Goal: Task Accomplishment & Management: Complete application form

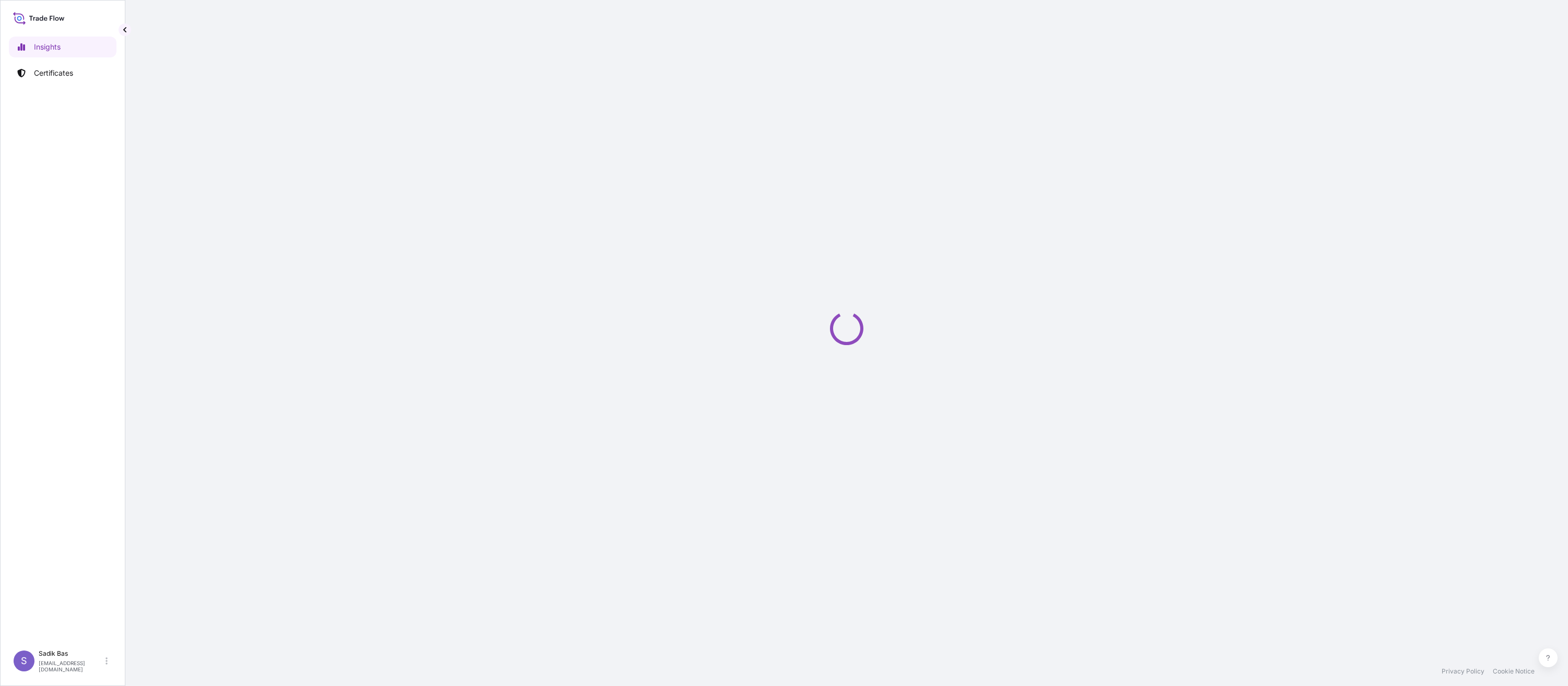
select select "2025"
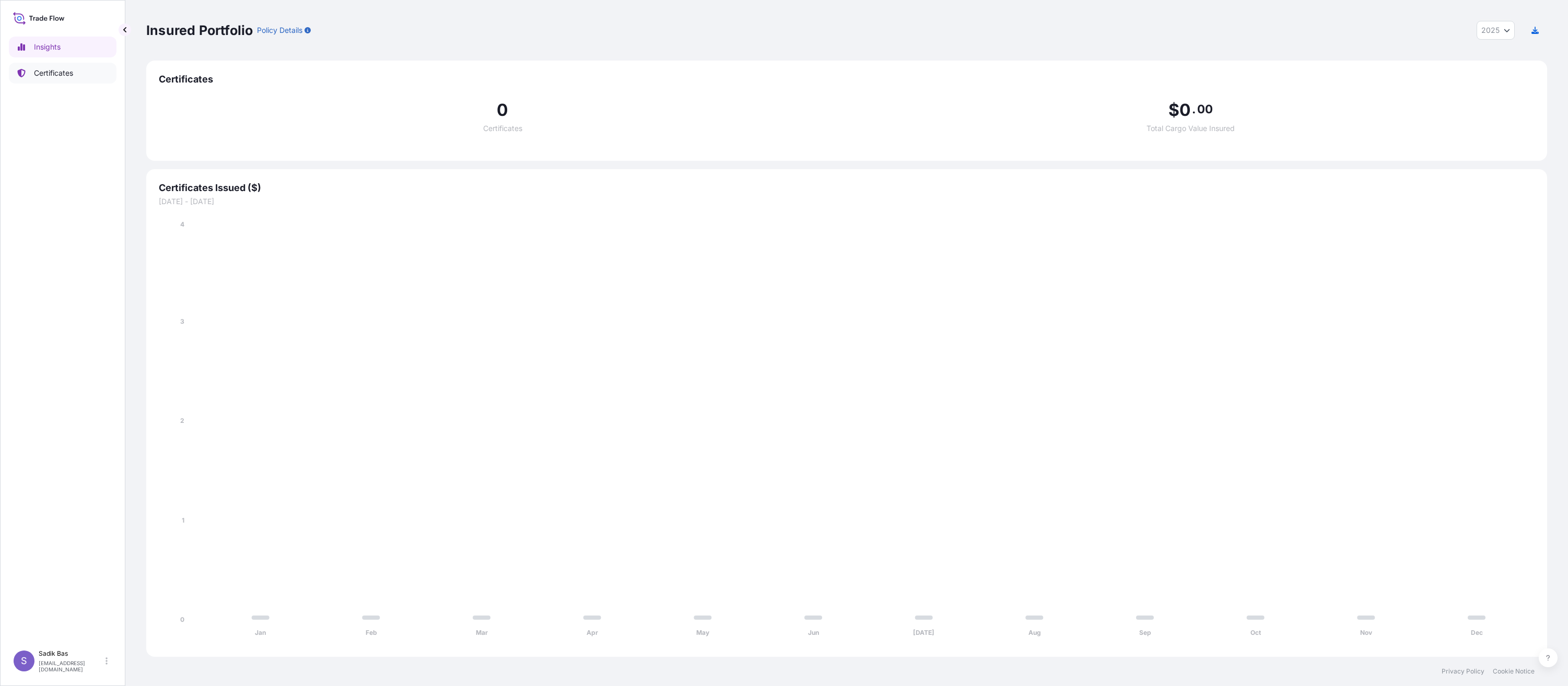
click at [45, 76] on p "Certificates" at bounding box center [53, 73] width 39 height 11
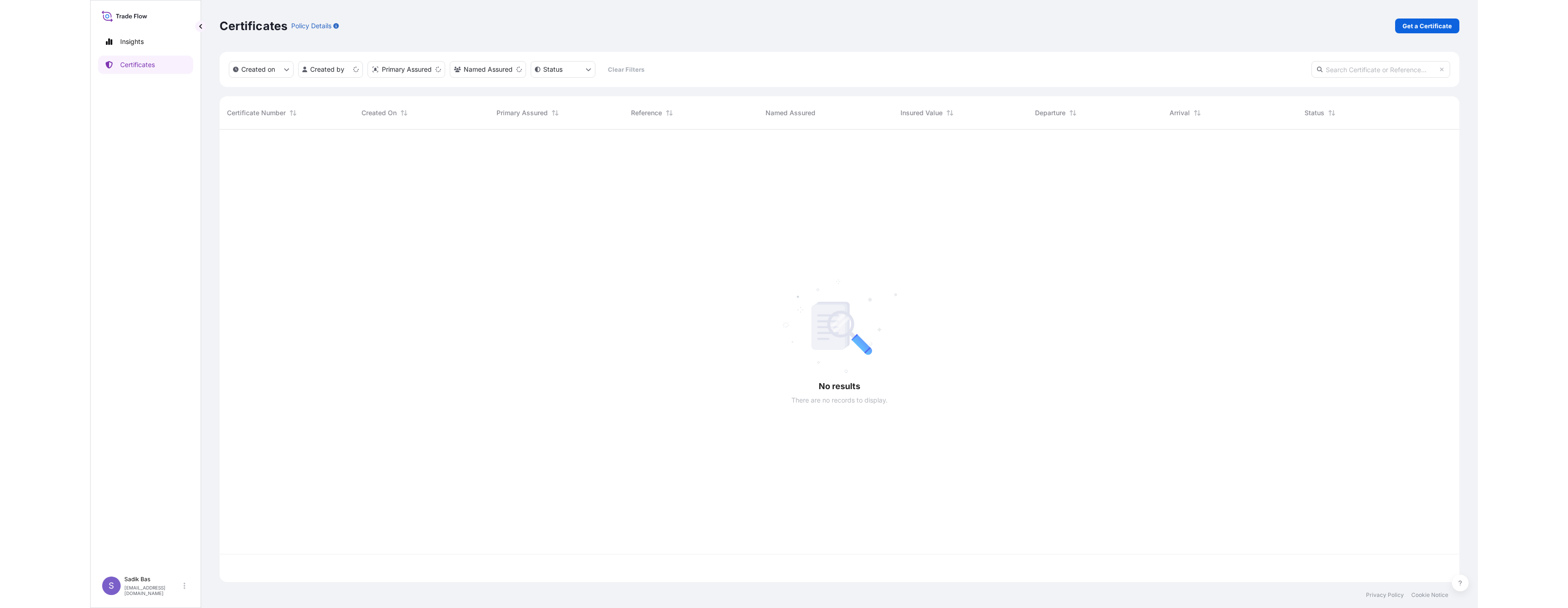
scroll to position [451, 1233]
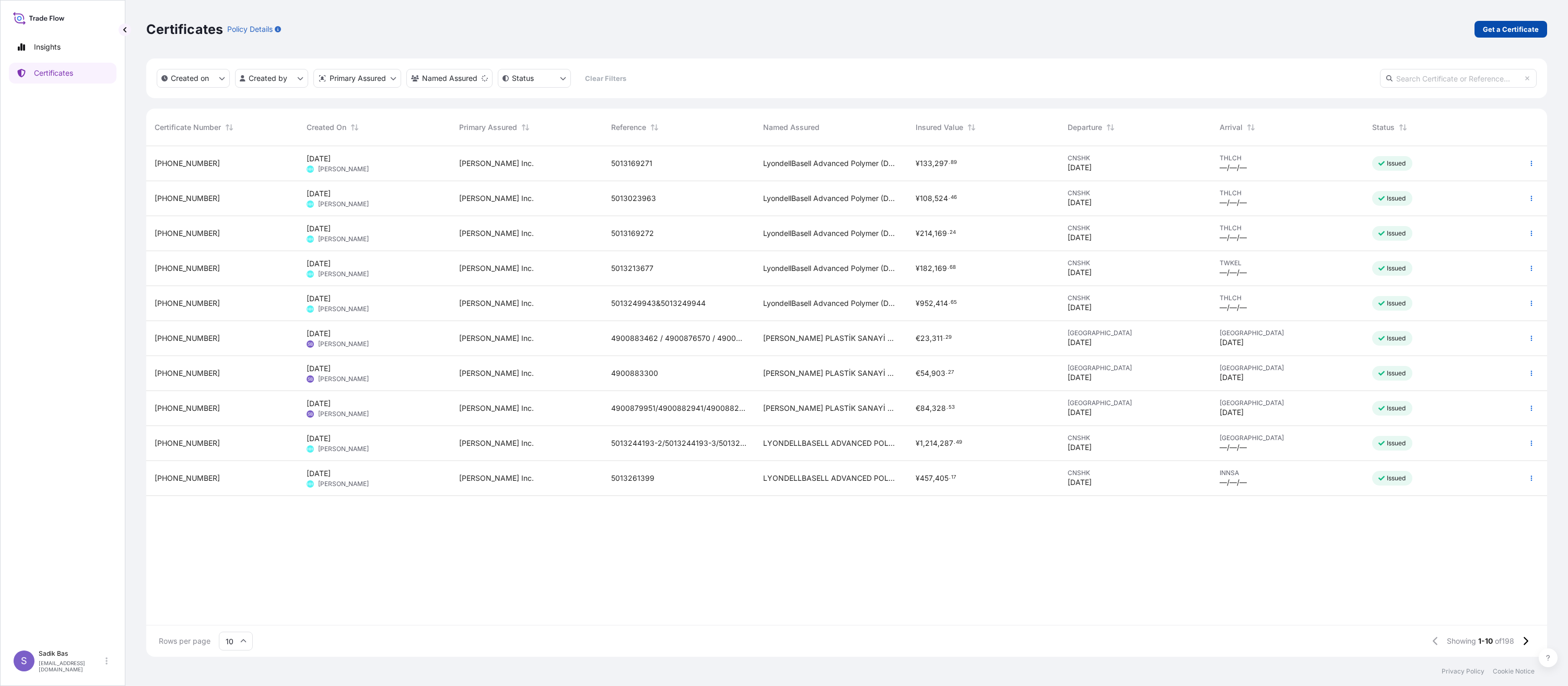
click at [1497, 36] on link "Get a Certificate" at bounding box center [1510, 29] width 73 height 17
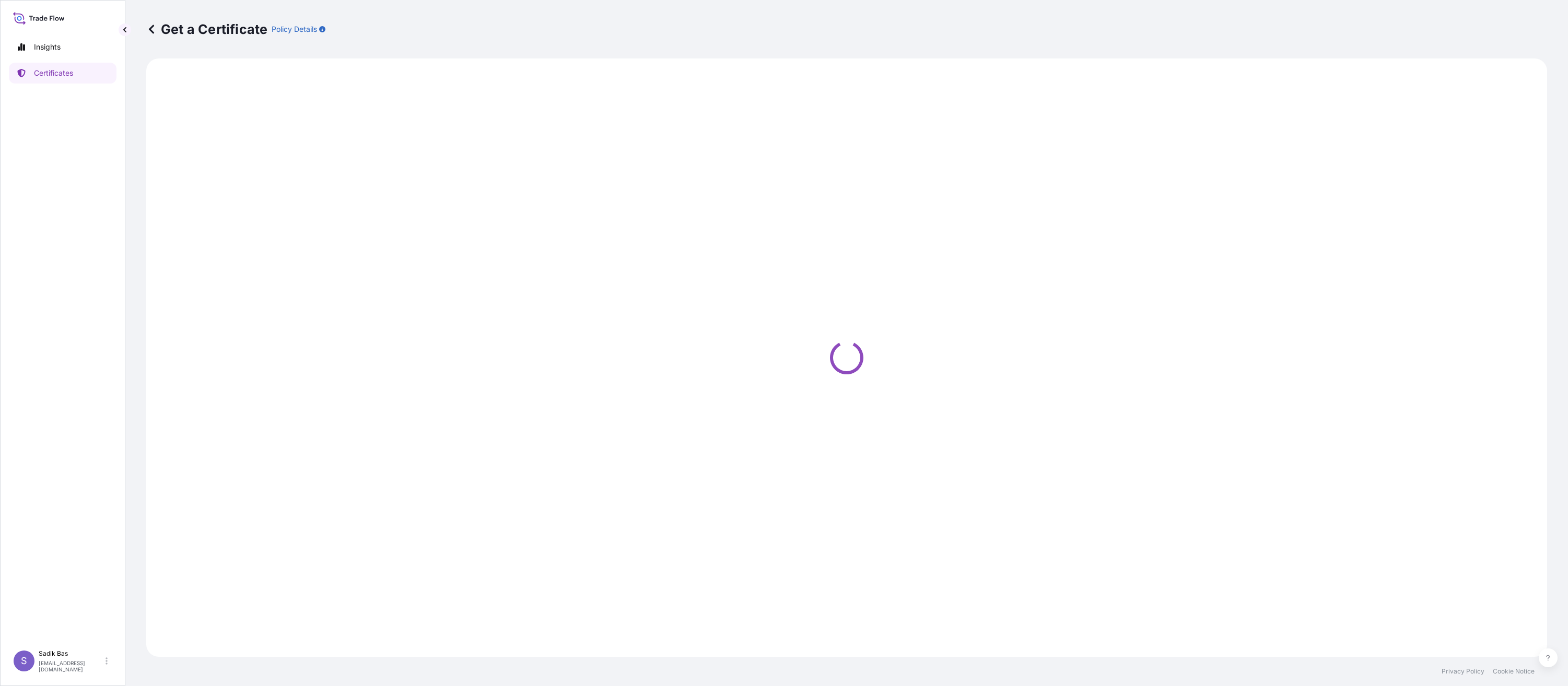
select select "Sea"
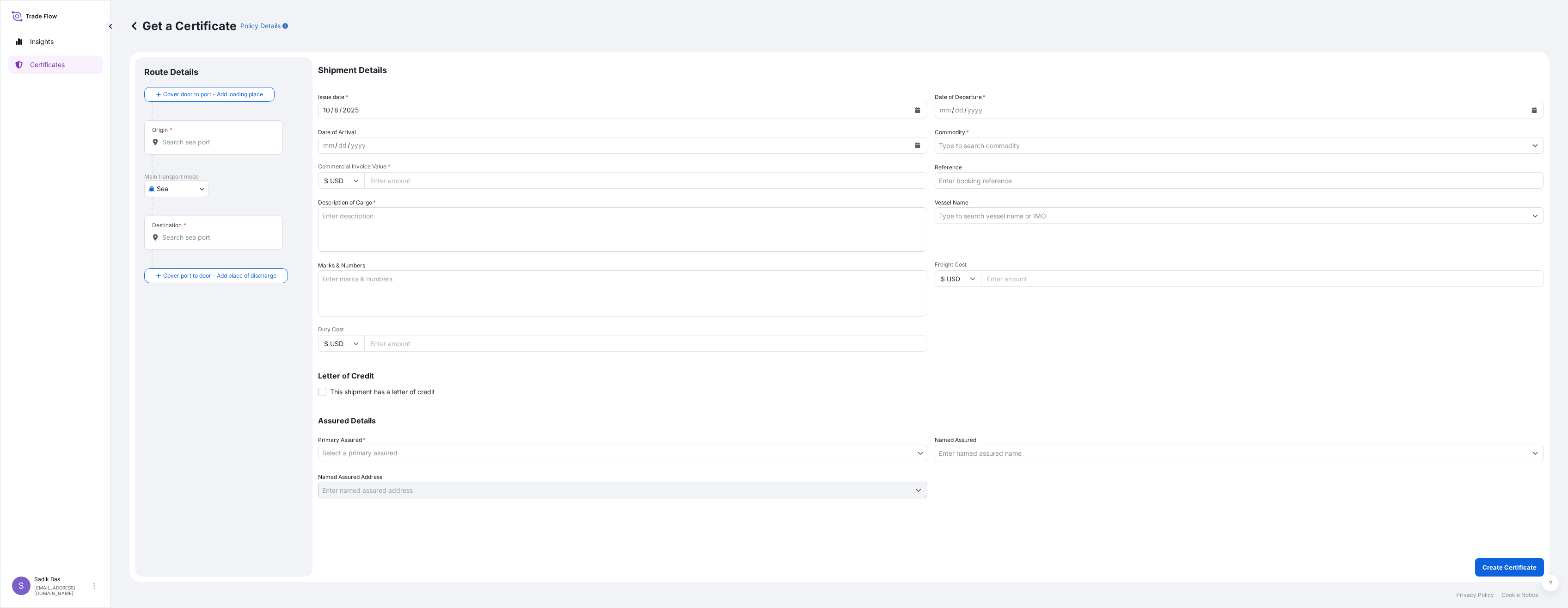
click at [397, 147] on div "mm / dd / yyyy" at bounding box center [614, 145] width 591 height 17
click at [407, 180] on input "Commercial Invoice Value *" at bounding box center [646, 180] width 563 height 17
paste input "7892875"
type input "7892875"
click at [352, 180] on input "$ USD" at bounding box center [340, 180] width 46 height 17
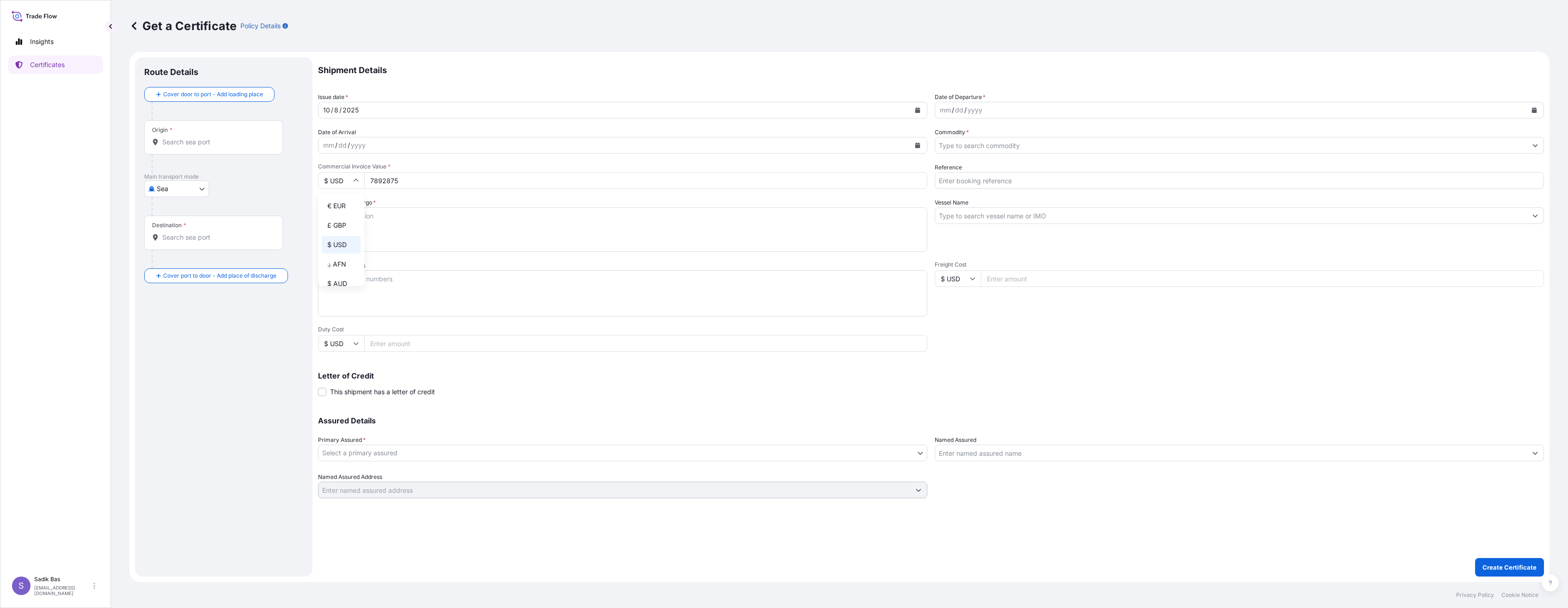
click at [335, 210] on div "€ EUR" at bounding box center [340, 206] width 39 height 18
type input "€ EUR"
click at [389, 180] on input "7892875" at bounding box center [646, 180] width 563 height 17
type input "78928.75"
click at [386, 144] on div "mm / dd / yyyy" at bounding box center [614, 145] width 591 height 17
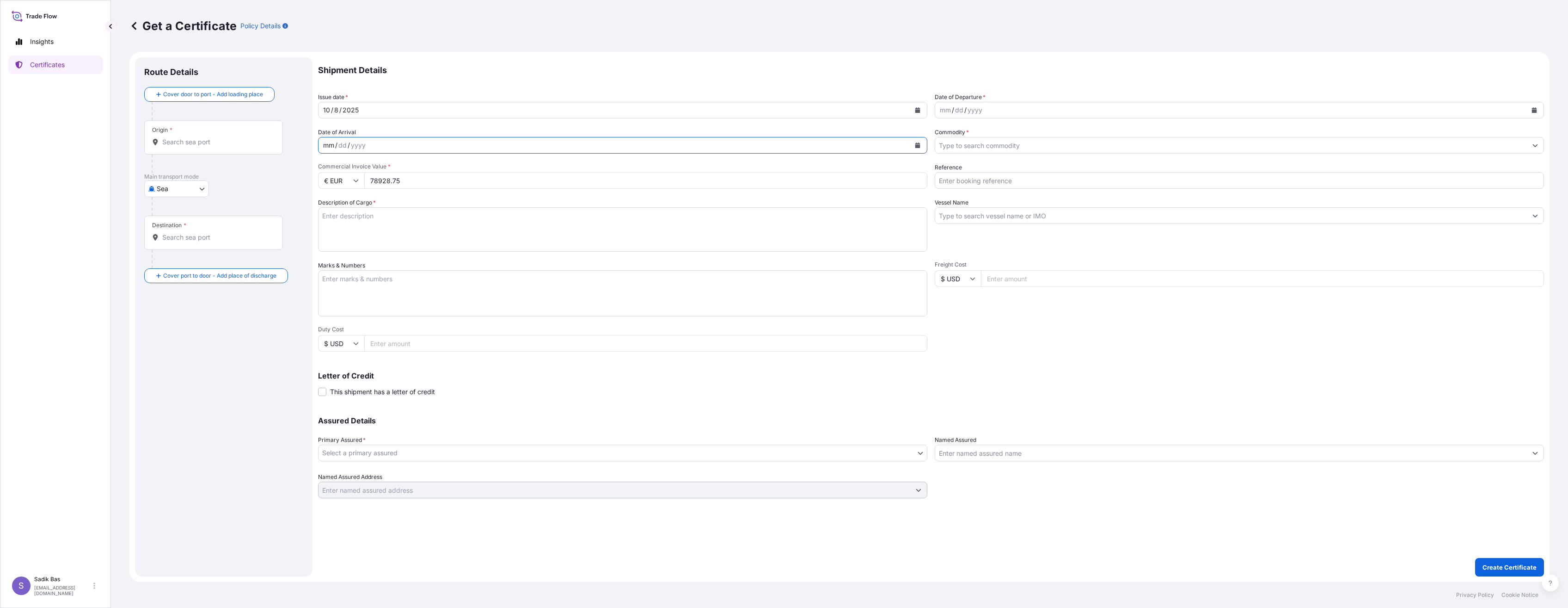
click at [919, 144] on button "Calendar" at bounding box center [917, 145] width 15 height 15
click at [386, 223] on div "8" at bounding box center [387, 223] width 17 height 17
click at [1107, 115] on div "mm / dd / yyyy" at bounding box center [1231, 110] width 591 height 17
click at [1387, 110] on icon "Calendar" at bounding box center [1534, 110] width 6 height 6
click at [985, 168] on div "30" at bounding box center [985, 171] width 17 height 17
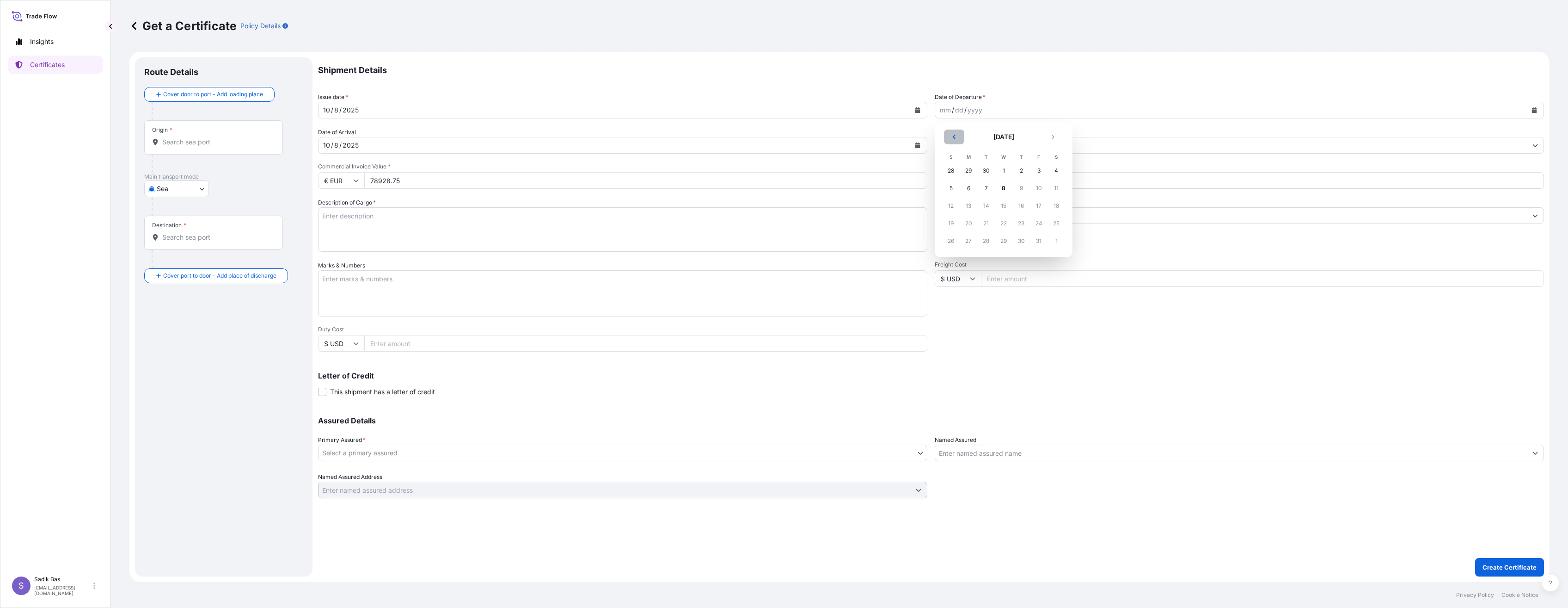
click at [958, 136] on button "Previous" at bounding box center [954, 137] width 20 height 15
click at [986, 239] on div "30" at bounding box center [985, 241] width 17 height 17
click at [1130, 138] on input "Commodity *" at bounding box center [1231, 145] width 591 height 17
click at [1387, 110] on icon "Calendar" at bounding box center [1534, 110] width 5 height 6
click at [1039, 172] on div "3" at bounding box center [1038, 171] width 17 height 17
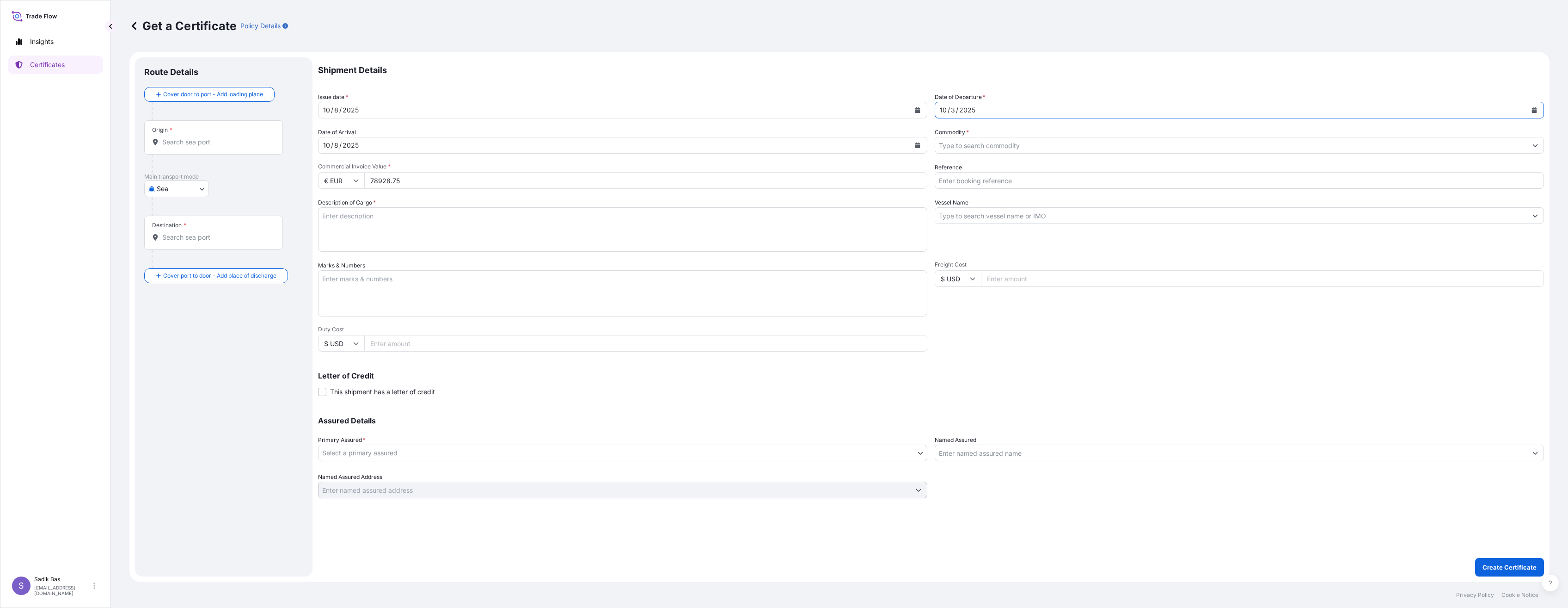
click at [1002, 142] on input "Commodity *" at bounding box center [1231, 145] width 591 height 17
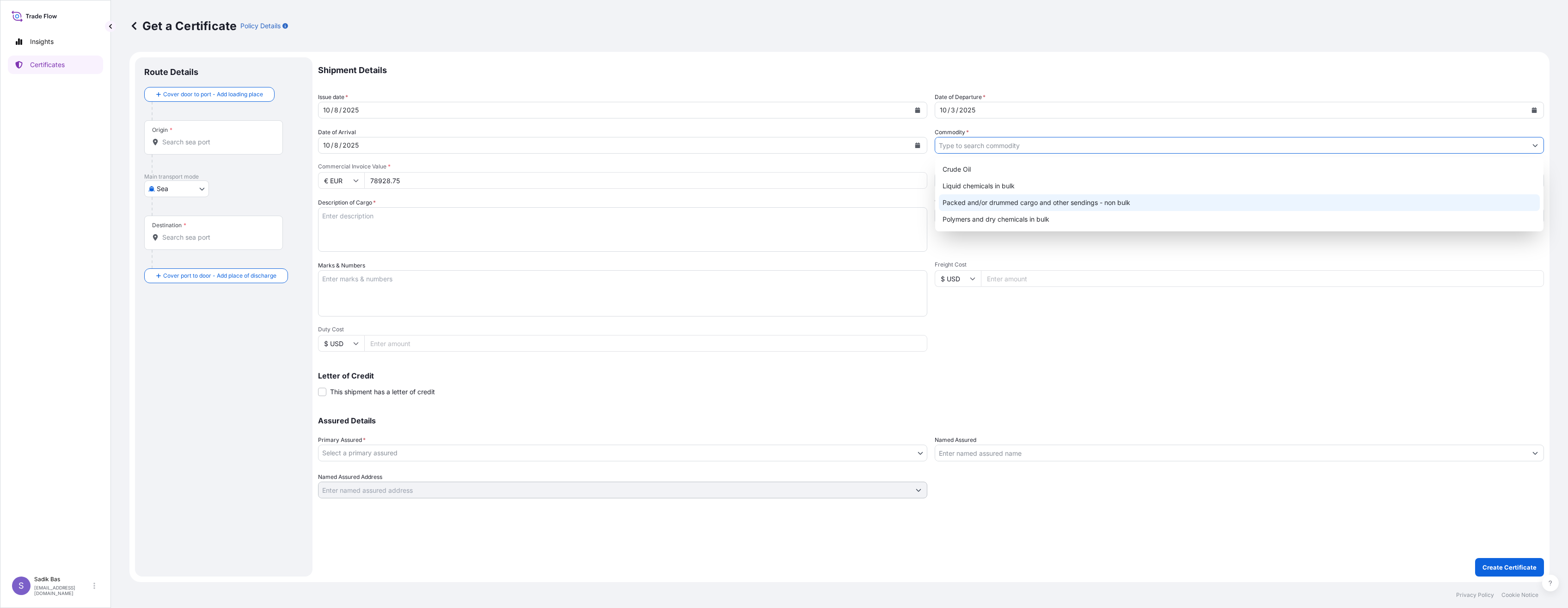
click at [1030, 197] on div "Packed and/or drummed cargo and other sendings - non bulk" at bounding box center [1239, 202] width 601 height 17
type input "Packed and/or drummed cargo and other sendings - non bulk"
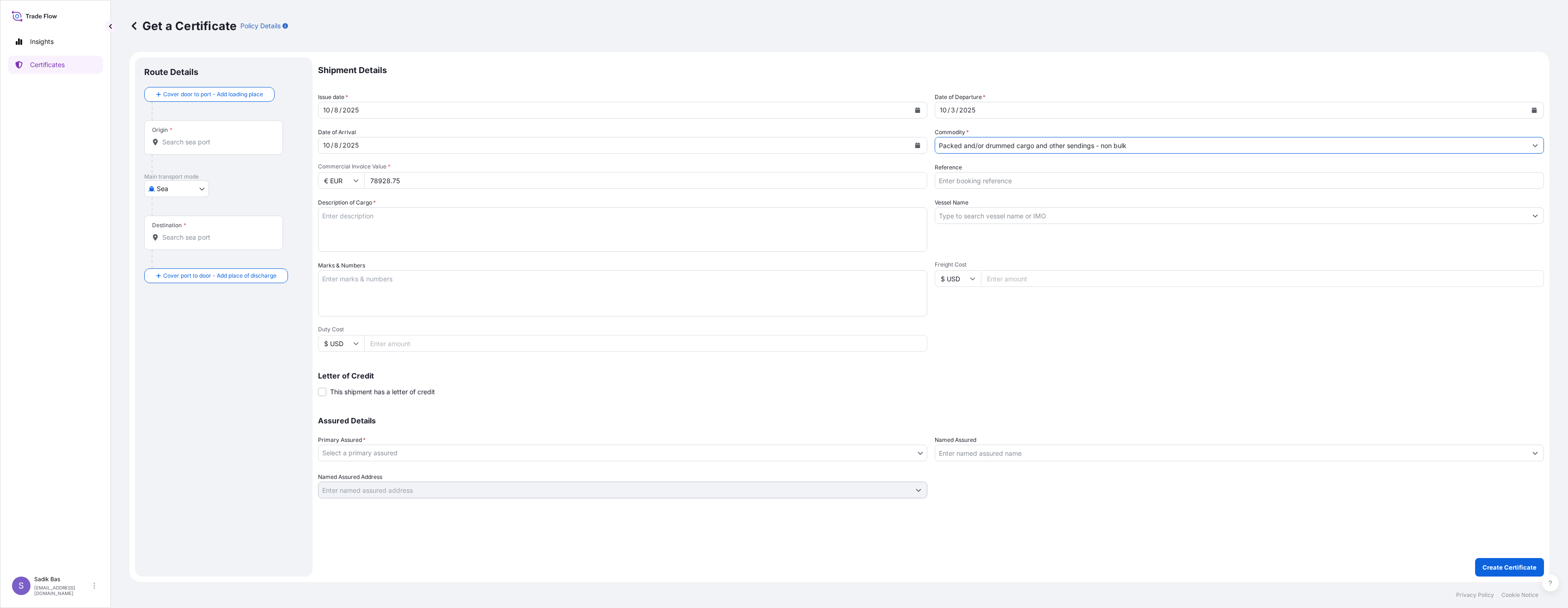
click at [457, 220] on textarea "Description of Cargo *" at bounding box center [622, 229] width 609 height 45
click at [1024, 181] on input "Reference" at bounding box center [1239, 180] width 609 height 17
click at [452, 215] on textarea "Description of Cargo *" at bounding box center [622, 229] width 609 height 45
paste textarea "758 KAP"
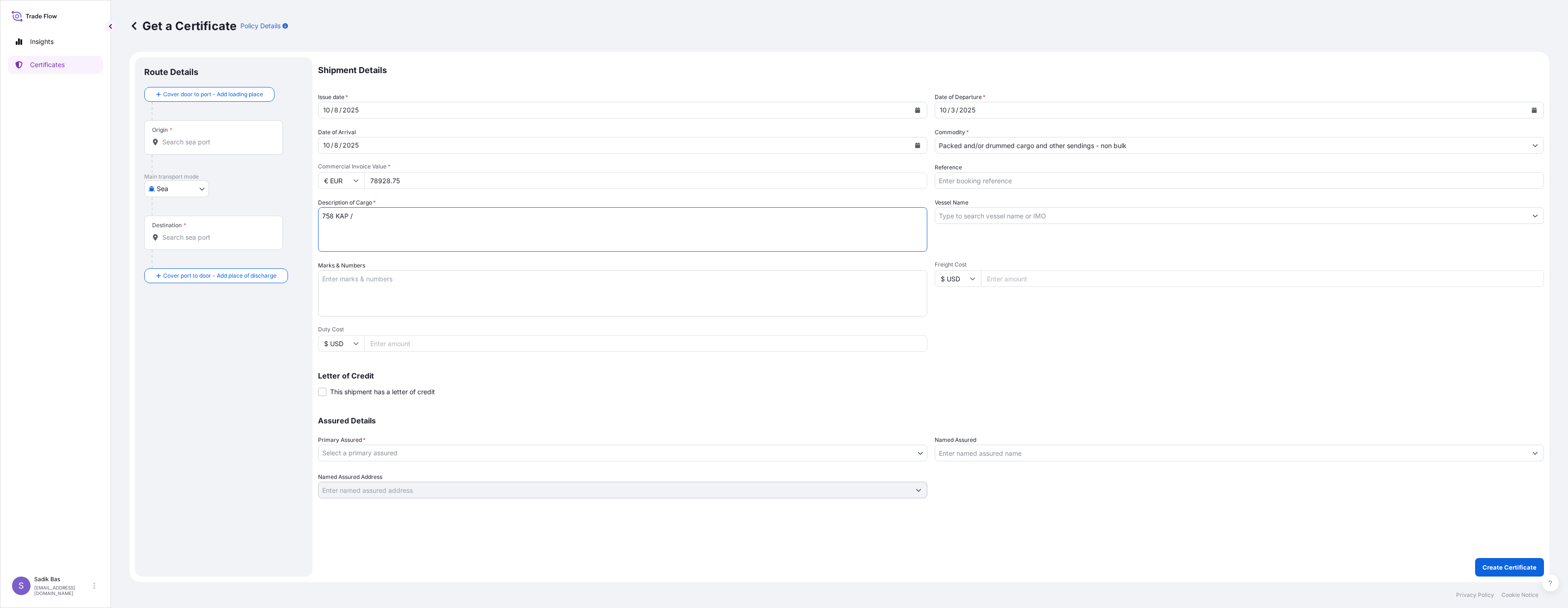
paste textarea "19542,520 KG"
type textarea "758 KAP / 19542,520 KG / Prim Tutarı: 1.500 Tl / Abonman Poliçe No: 572025127"
click at [1015, 217] on input "Vessel Name" at bounding box center [1231, 215] width 591 height 17
paste input "34 GZL 121"
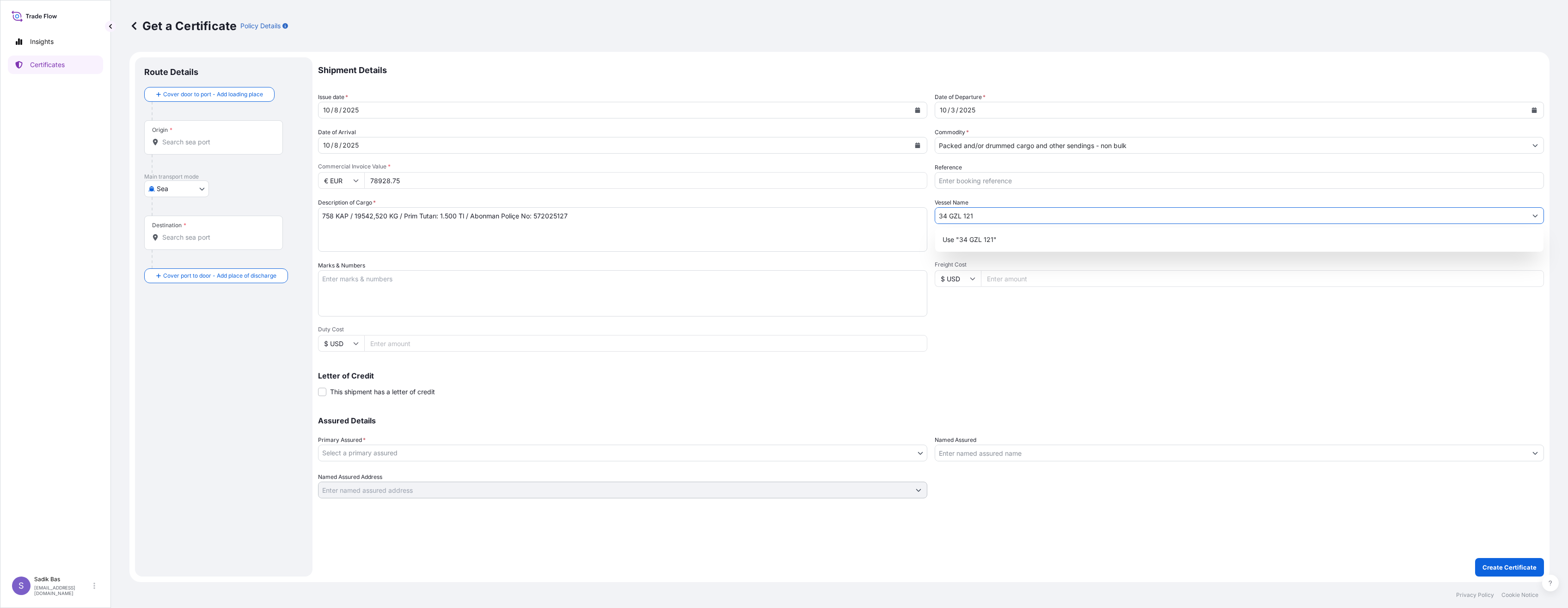
type input "34 GZL 121"
click at [473, 451] on body "0 options available. 1 option available. Insights Certificates S Sadik Bas sadi…" at bounding box center [784, 304] width 1568 height 608
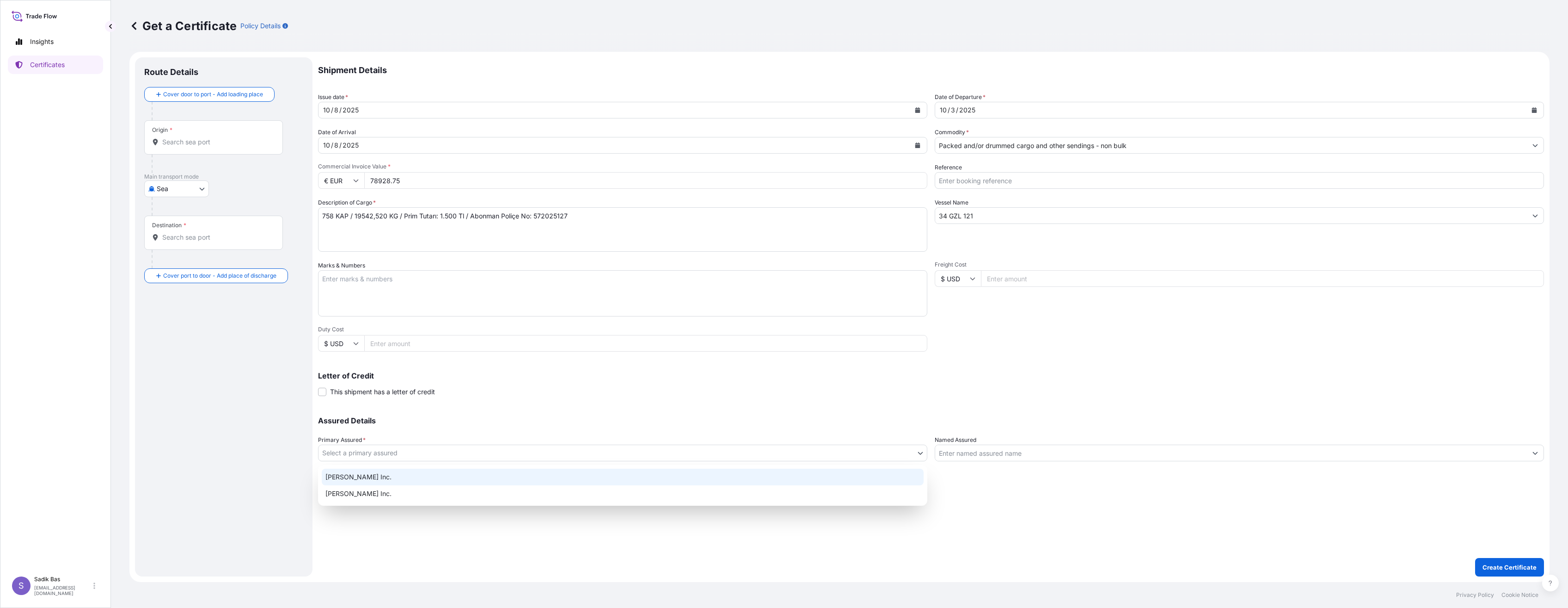
click at [461, 475] on div "A. Schulman Inc." at bounding box center [622, 477] width 602 height 17
select select "32015"
drag, startPoint x: 1003, startPoint y: 452, endPoint x: 1010, endPoint y: 453, distance: 7.1
click at [1004, 452] on input "Named Assured" at bounding box center [1231, 453] width 591 height 17
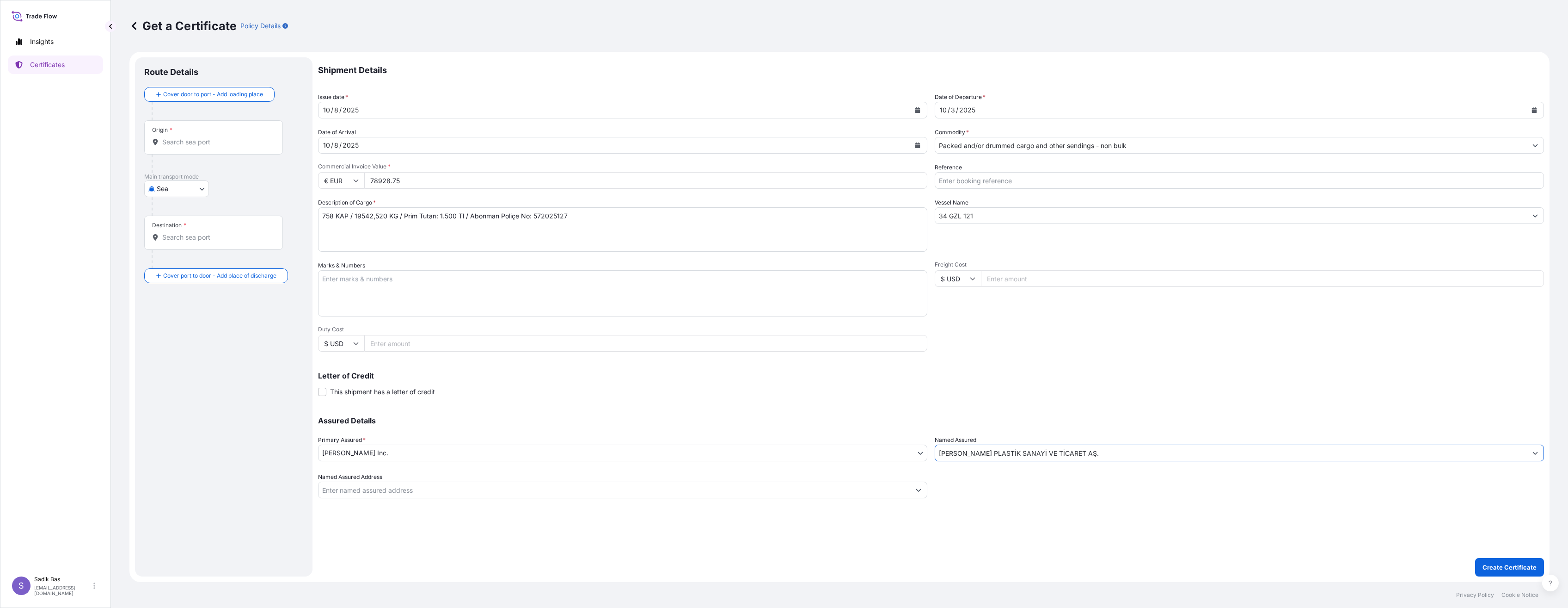
type input "A.SCHULMAN PLASTİK SANAYİ VE TİCARET AŞ."
click at [179, 141] on input "Origin *" at bounding box center [217, 142] width 109 height 10
click at [190, 188] on body "0 options available. Insights Certificates S Sadik Bas sadik.bas@lyondellbasell…" at bounding box center [784, 304] width 1568 height 608
click at [179, 229] on div "Road" at bounding box center [176, 229] width 57 height 17
select select "Road"
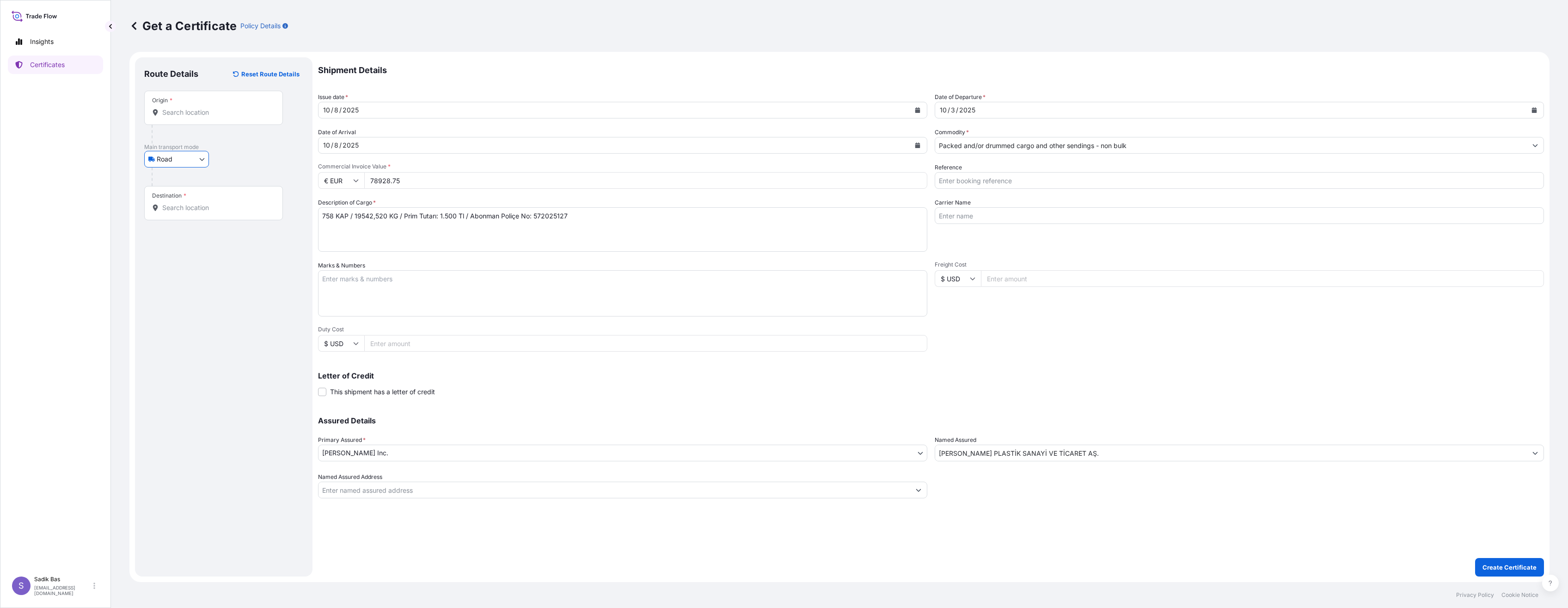
click at [203, 111] on input "Origin *" at bounding box center [217, 112] width 109 height 10
click at [201, 139] on div "Belgi um" at bounding box center [236, 144] width 176 height 22
type input "Belgium"
click at [226, 212] on div "Destination *" at bounding box center [213, 221] width 138 height 34
click at [226, 221] on input "Destination *" at bounding box center [217, 226] width 109 height 10
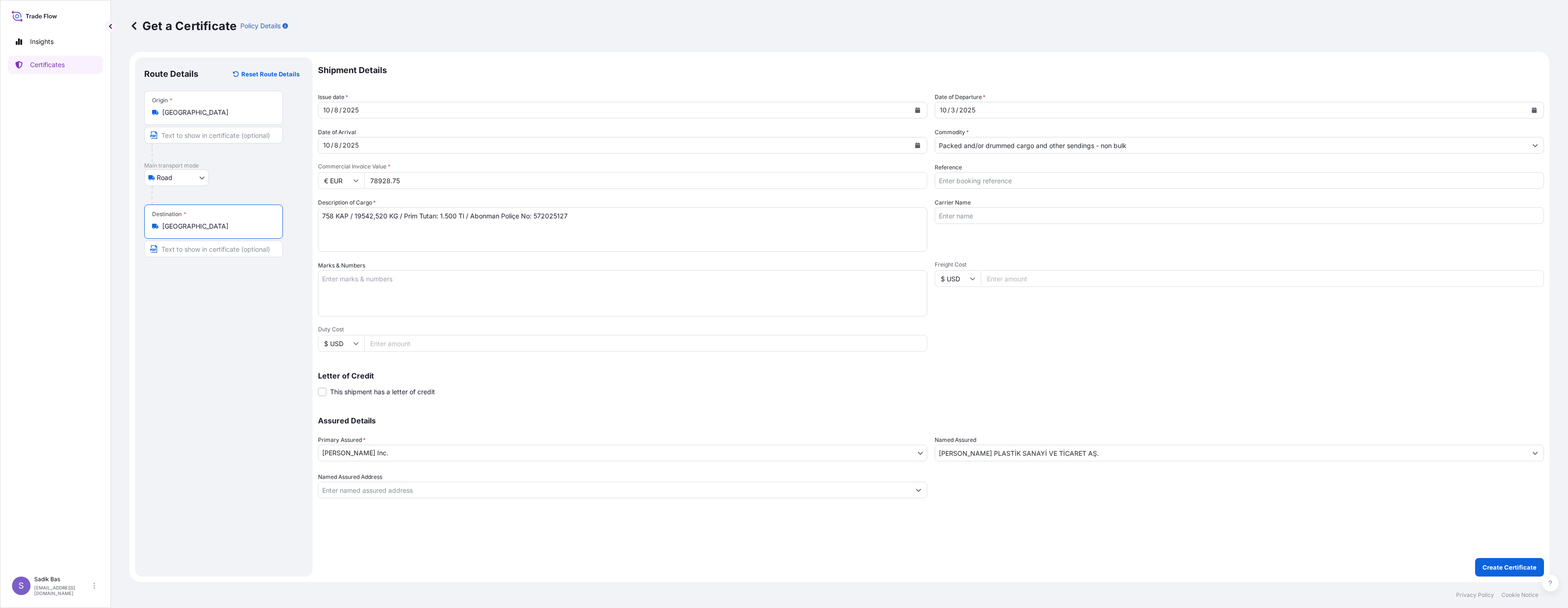
type input "Turkey"
click at [201, 332] on div "Route Details Reset Route Details Place of loading Road / Inland Road / Inland …" at bounding box center [223, 316] width 159 height 500
click at [1024, 179] on input "Reference" at bounding box center [1239, 180] width 609 height 17
paste input "0304296127"
paste input "0304296128"
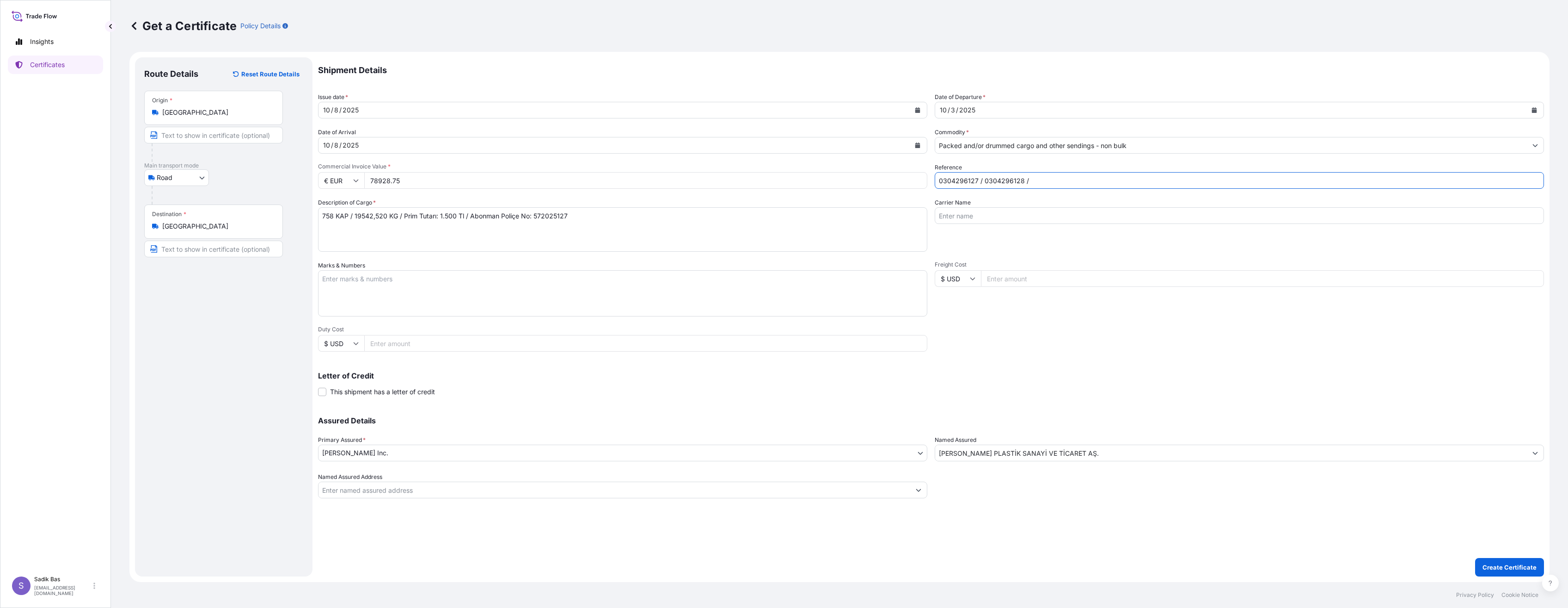
paste input "0304296215"
type input "0304296127 / 0304296128 / 0304296215"
click at [1387, 566] on p "Create Certificate" at bounding box center [1509, 567] width 54 height 10
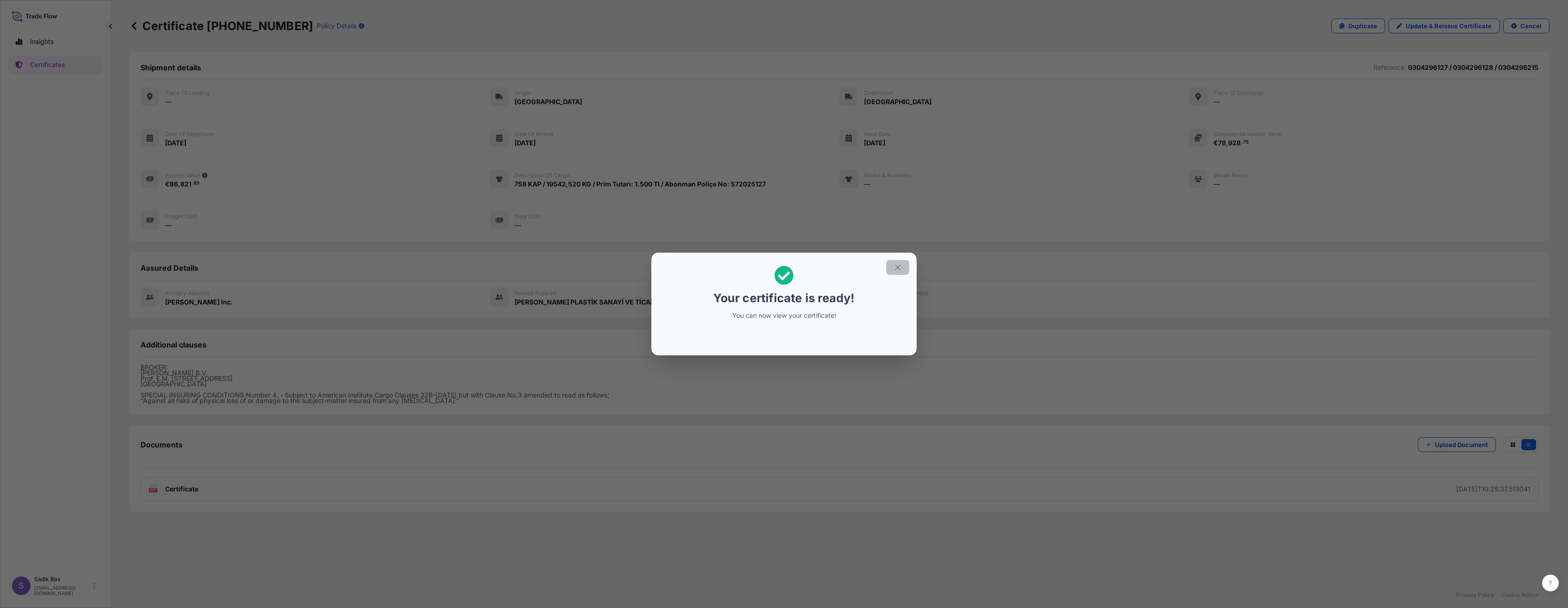
click at [897, 267] on icon "button" at bounding box center [897, 267] width 8 height 8
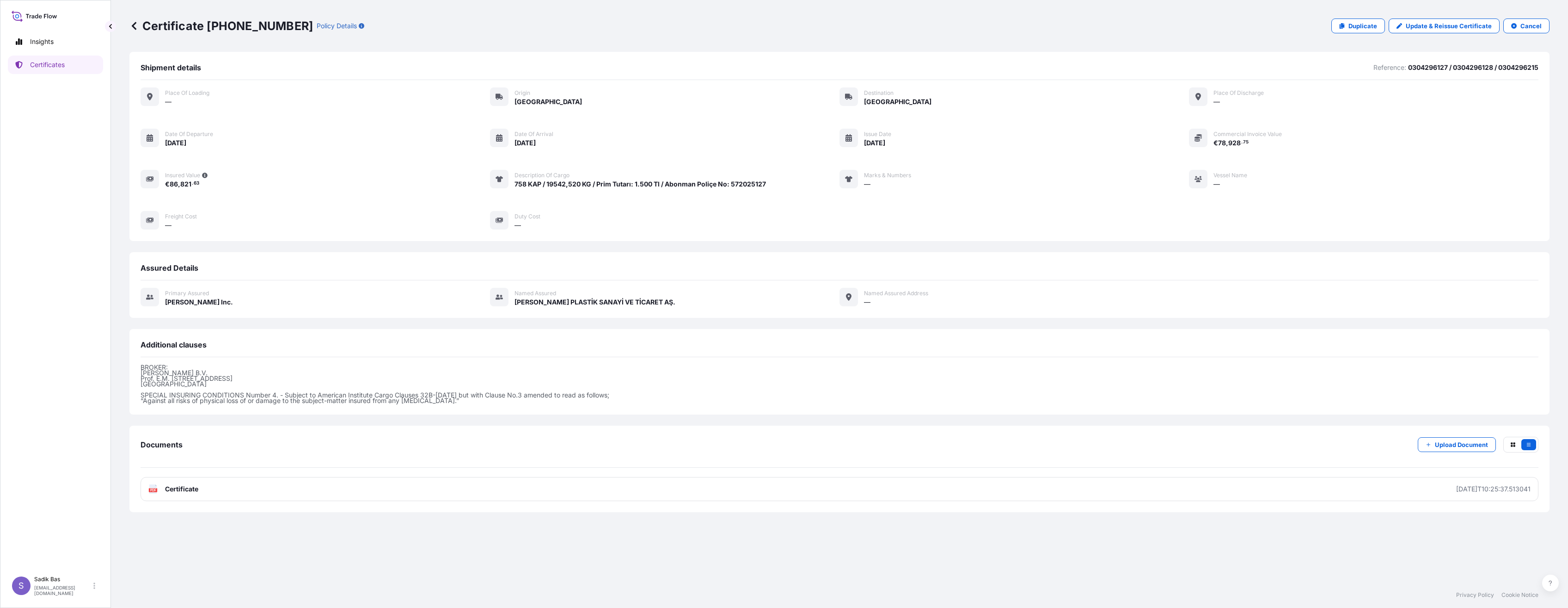
click at [168, 491] on span "Certificate" at bounding box center [181, 489] width 33 height 10
click at [182, 490] on span "Certificate" at bounding box center [181, 489] width 33 height 10
